Goal: Transaction & Acquisition: Purchase product/service

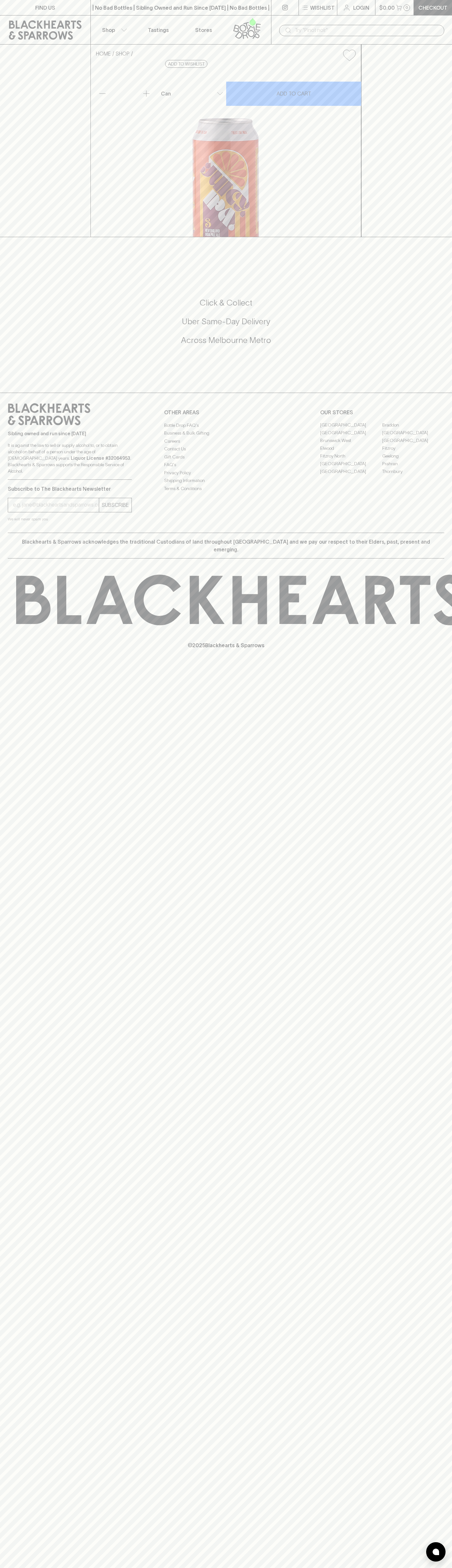
click at [322, 11] on p "Wishlist" at bounding box center [322, 7] width 24 height 8
click at [428, 447] on div at bounding box center [226, 784] width 452 height 1568
click at [164, 1567] on html "FIND US | No Bad Bottles | Sibling Owned and Run Since [DATE] | No Bad Bottles …" at bounding box center [226, 784] width 452 height 1568
click at [14, 219] on div at bounding box center [226, 784] width 452 height 1568
